Goal: Navigation & Orientation: Find specific page/section

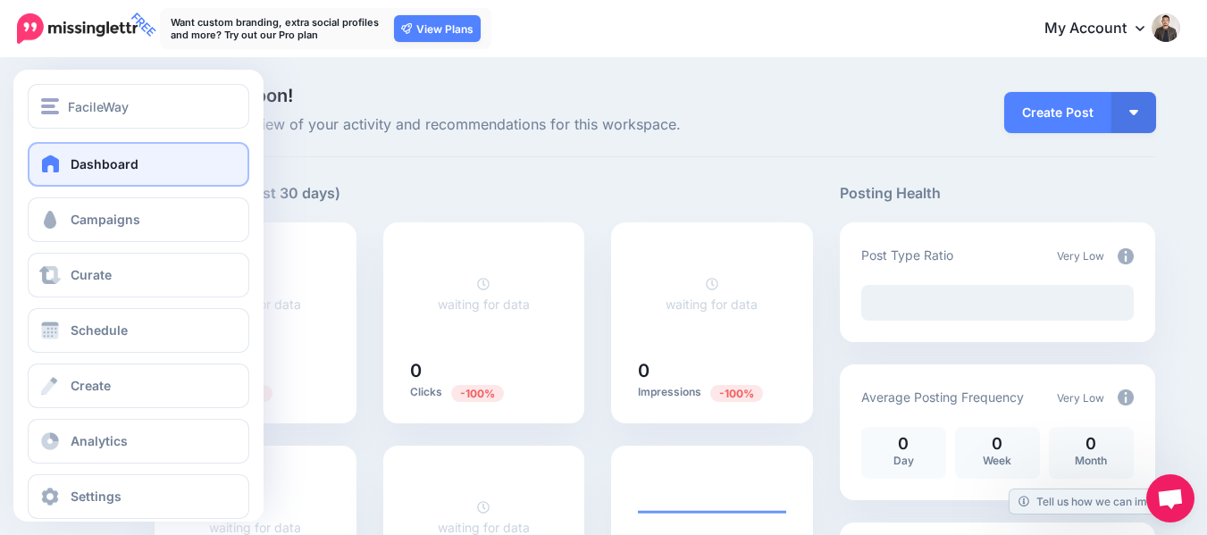
click at [95, 157] on span "Dashboard" at bounding box center [105, 163] width 68 height 15
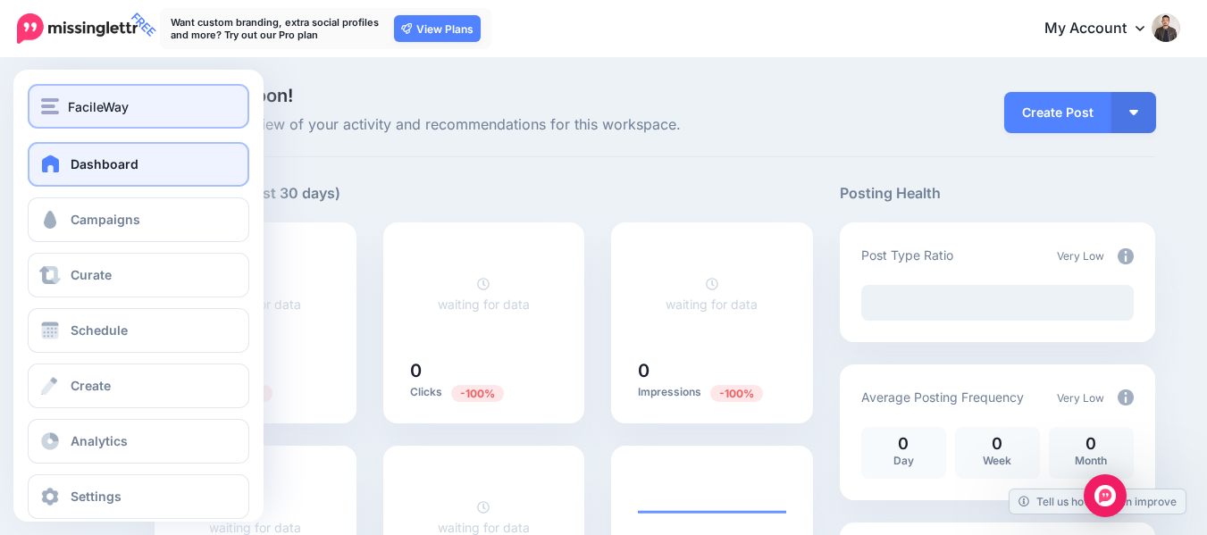
click at [116, 104] on span "FacileWay" at bounding box center [98, 106] width 61 height 21
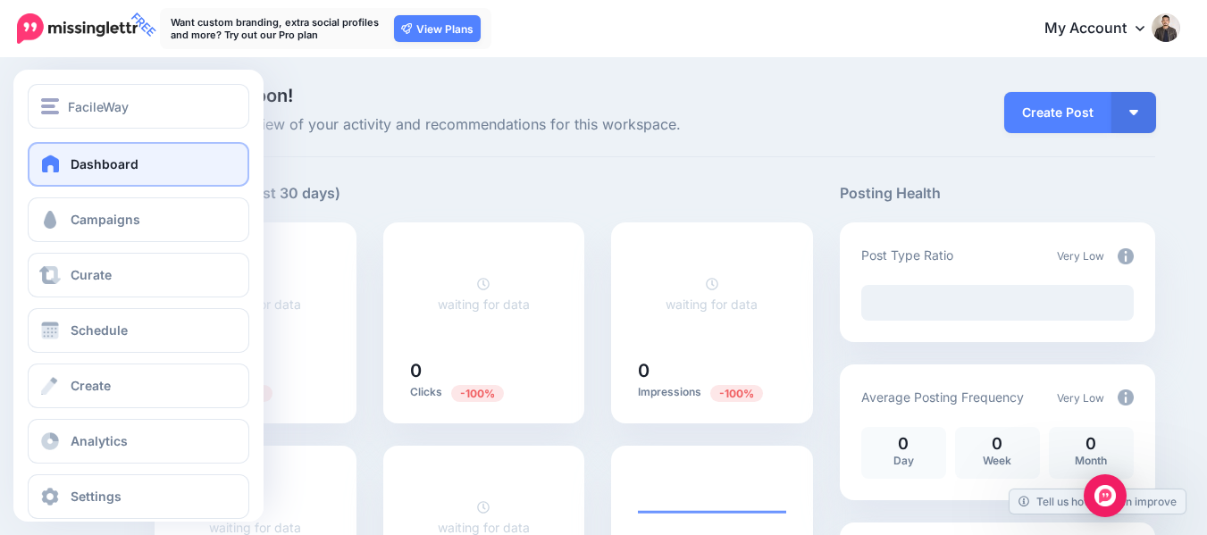
click at [179, 174] on link "Dashboard" at bounding box center [139, 164] width 222 height 45
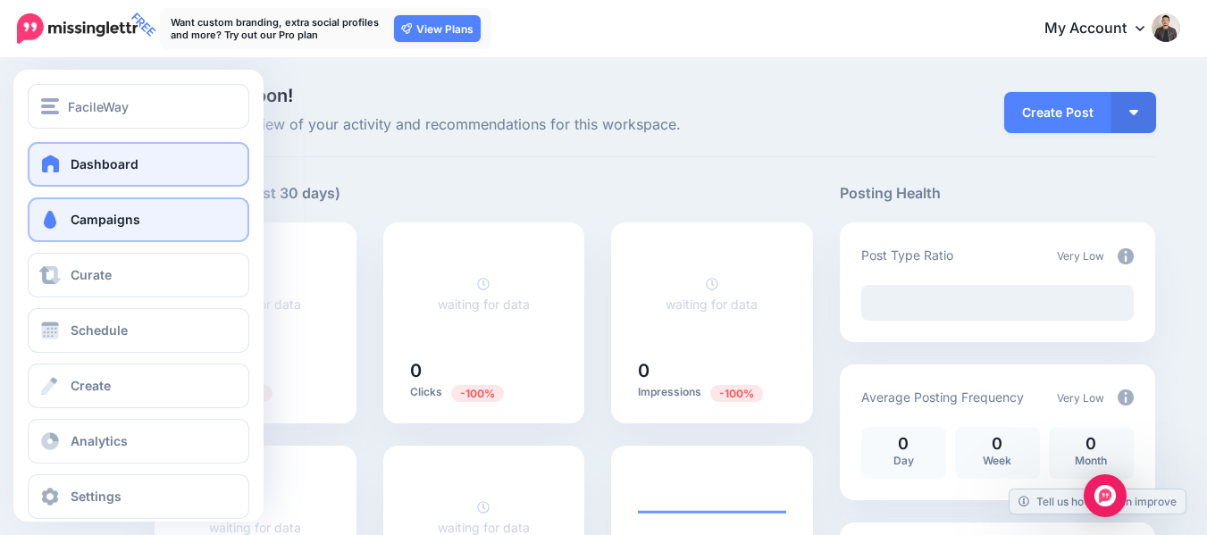
click at [80, 218] on span "Campaigns" at bounding box center [106, 219] width 70 height 15
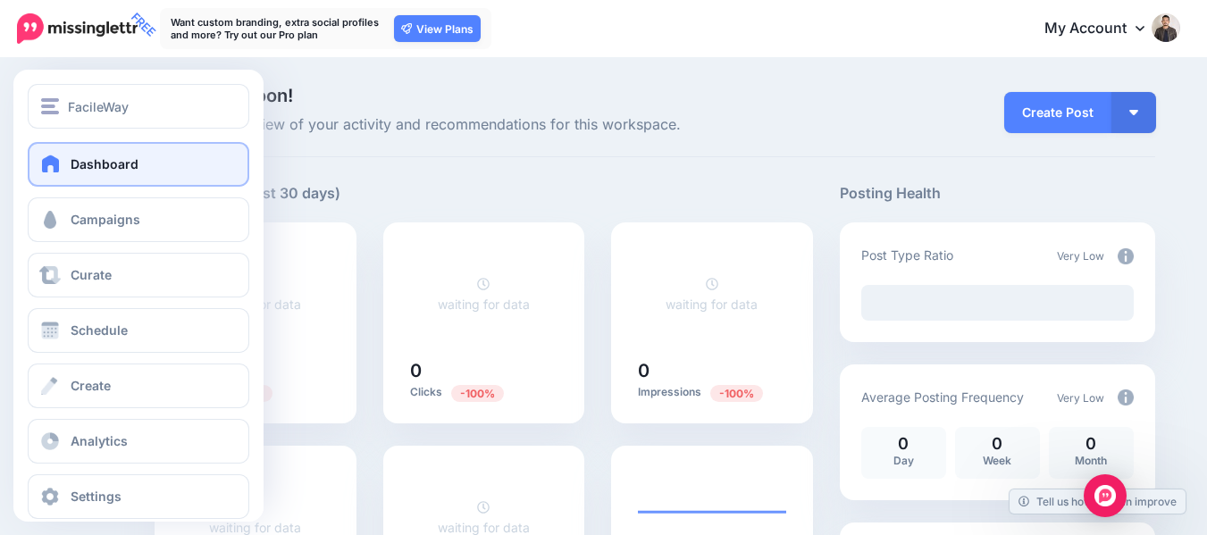
click at [104, 163] on span "Dashboard" at bounding box center [105, 163] width 68 height 15
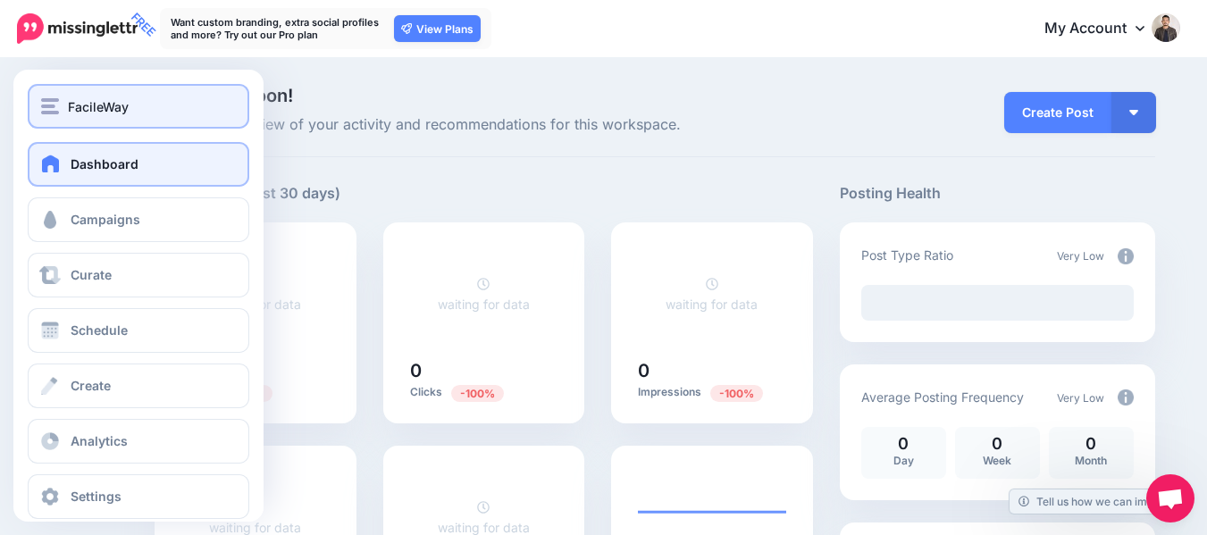
click at [51, 109] on img "button" at bounding box center [50, 106] width 18 height 16
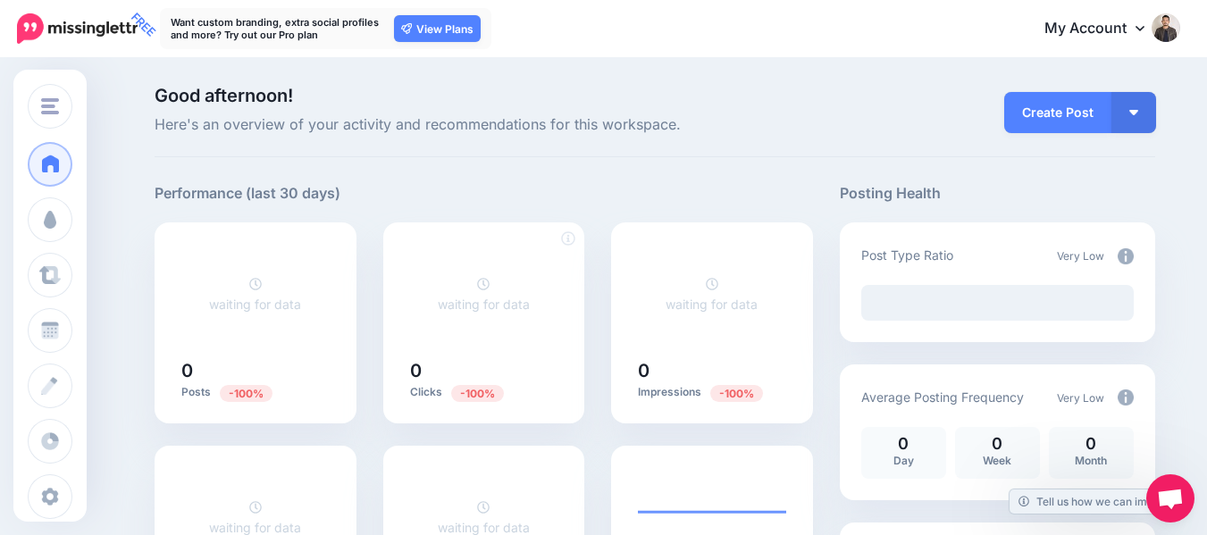
click at [485, 281] on icon at bounding box center [483, 284] width 13 height 13
click at [777, 267] on div "waiting for data" at bounding box center [712, 294] width 148 height 99
